Goal: Transaction & Acquisition: Purchase product/service

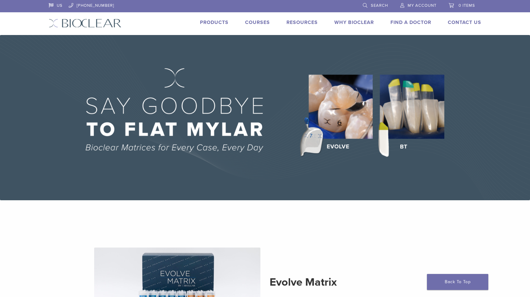
click at [214, 21] on link "Products" at bounding box center [214, 22] width 29 height 6
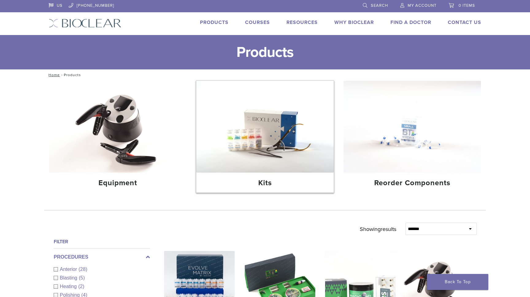
click at [271, 132] on img at bounding box center [264, 127] width 137 height 92
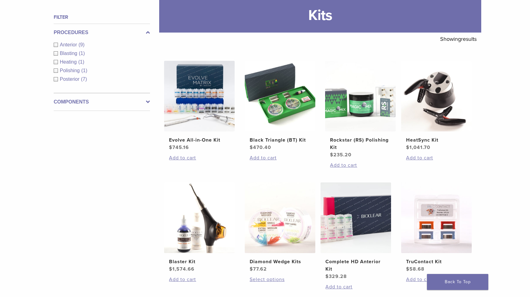
scroll to position [88, 0]
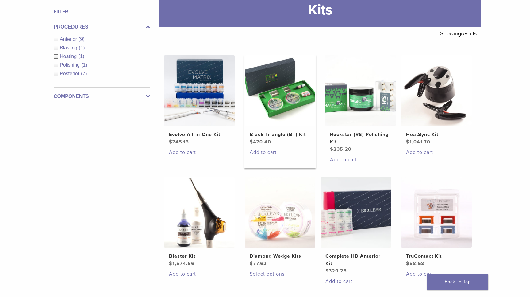
click at [273, 134] on h2 "Black Triangle (BT) Kit" at bounding box center [280, 134] width 61 height 7
